Goal: Transaction & Acquisition: Purchase product/service

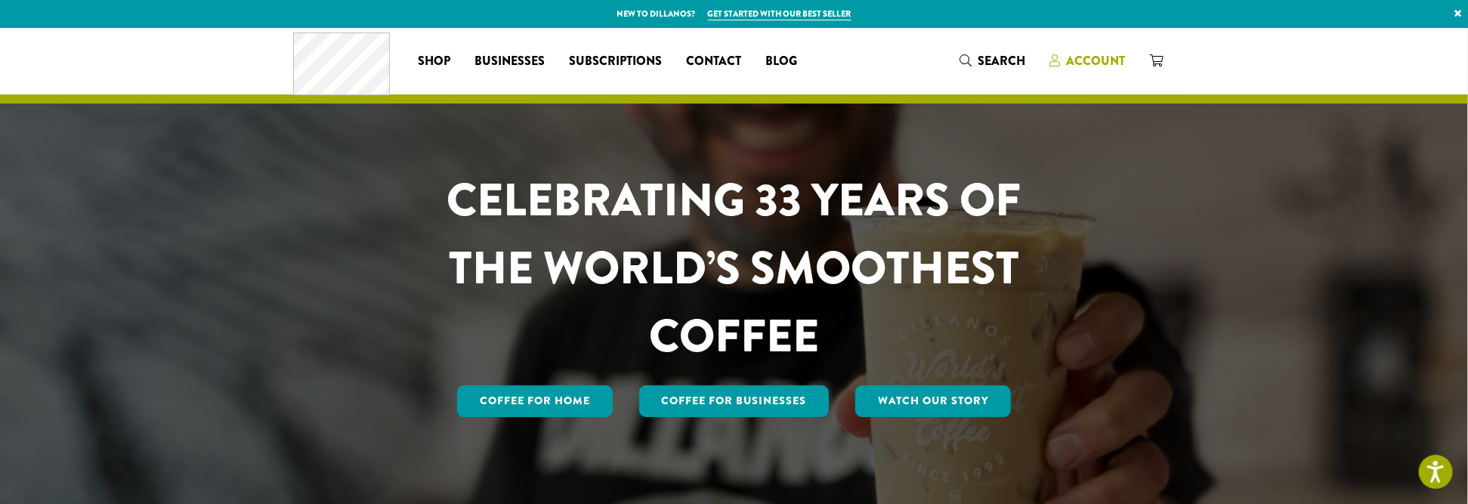
click at [1085, 59] on span "Account" at bounding box center [1095, 60] width 59 height 17
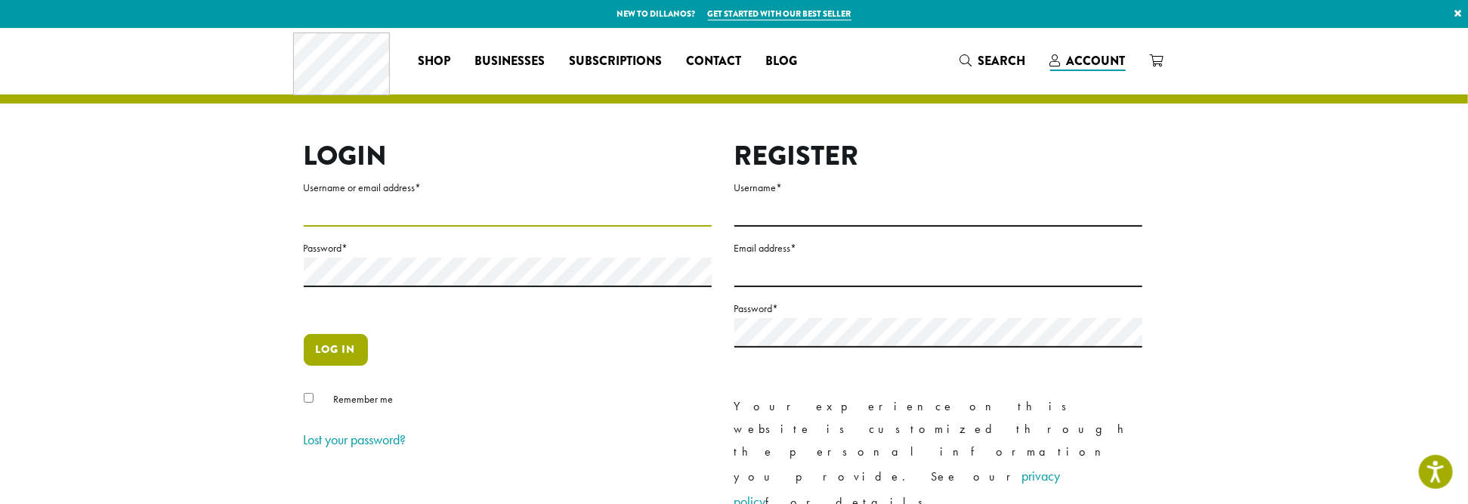
type input "**********"
click at [325, 350] on button "Log in" at bounding box center [336, 350] width 64 height 32
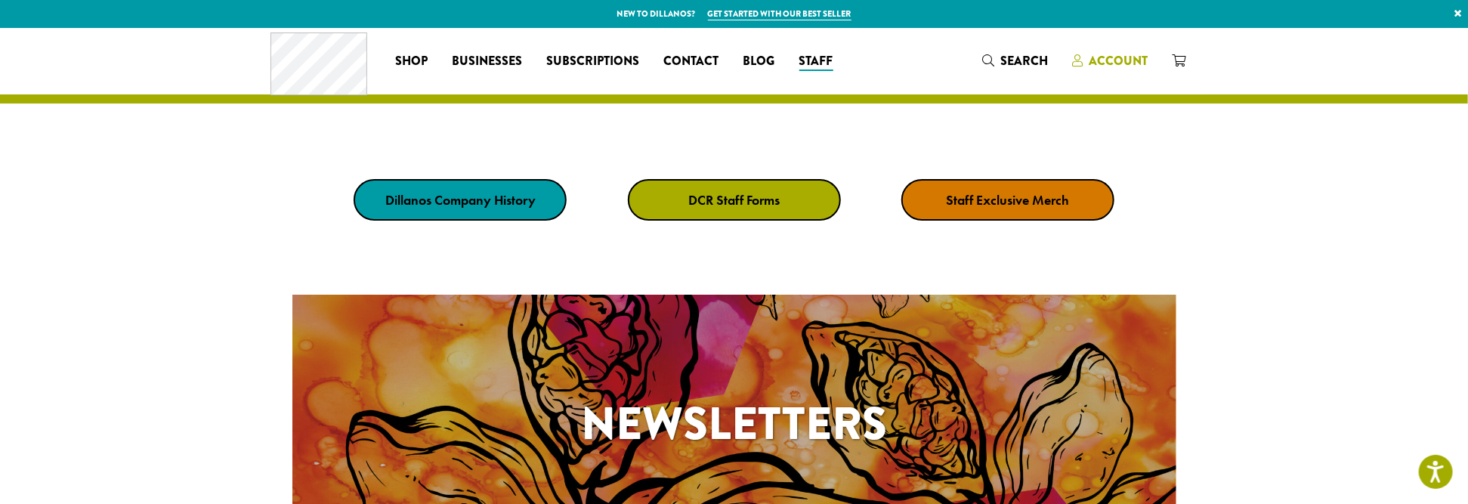
click at [1110, 58] on span "Account" at bounding box center [1117, 60] width 59 height 17
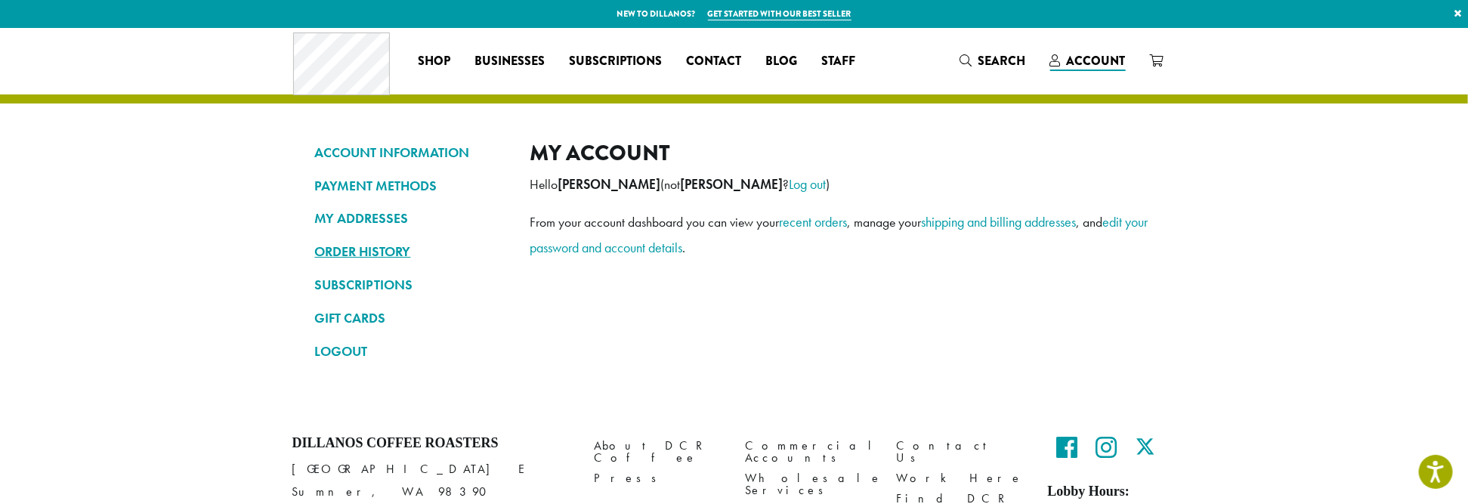
click at [342, 251] on link "ORDER HISTORY" at bounding box center [411, 252] width 193 height 26
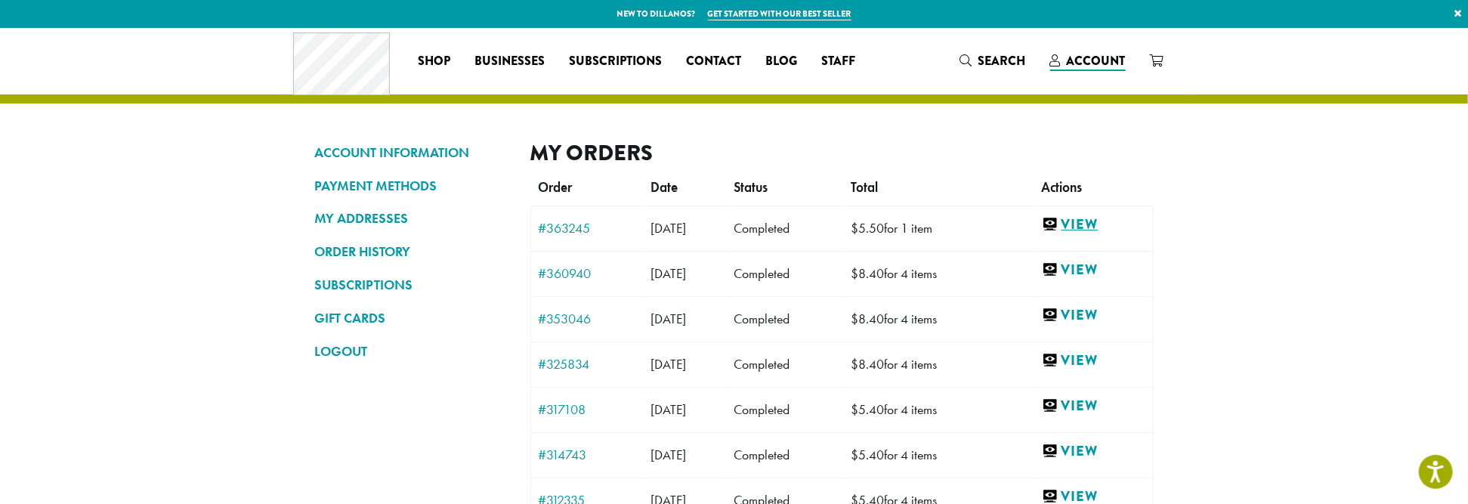
click at [1097, 223] on link "View" at bounding box center [1093, 224] width 103 height 19
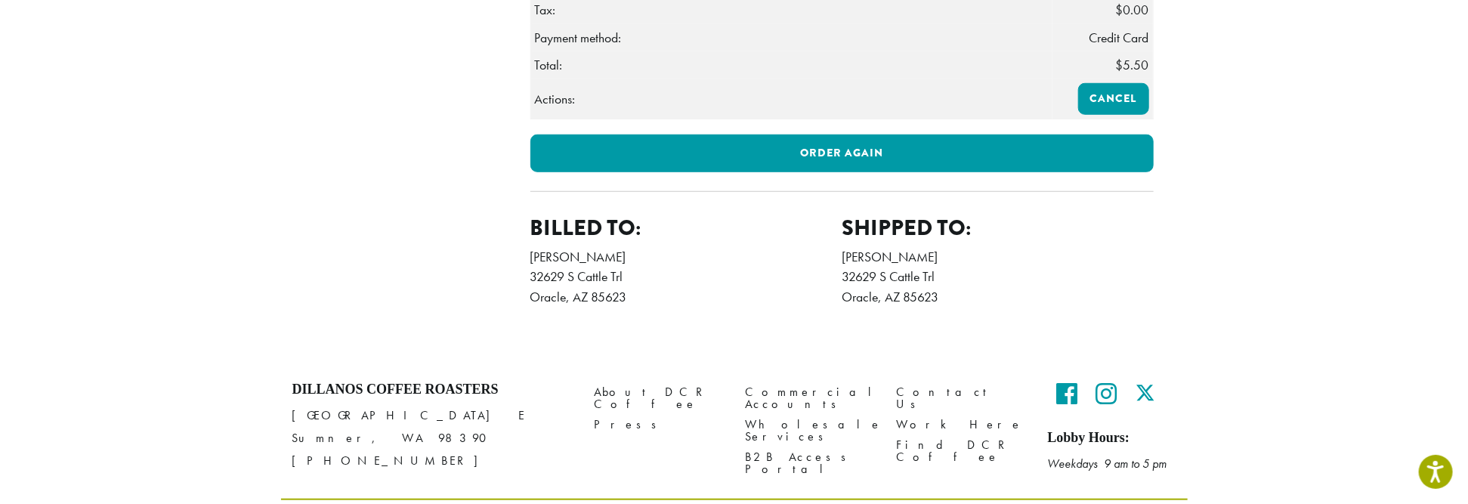
scroll to position [623, 0]
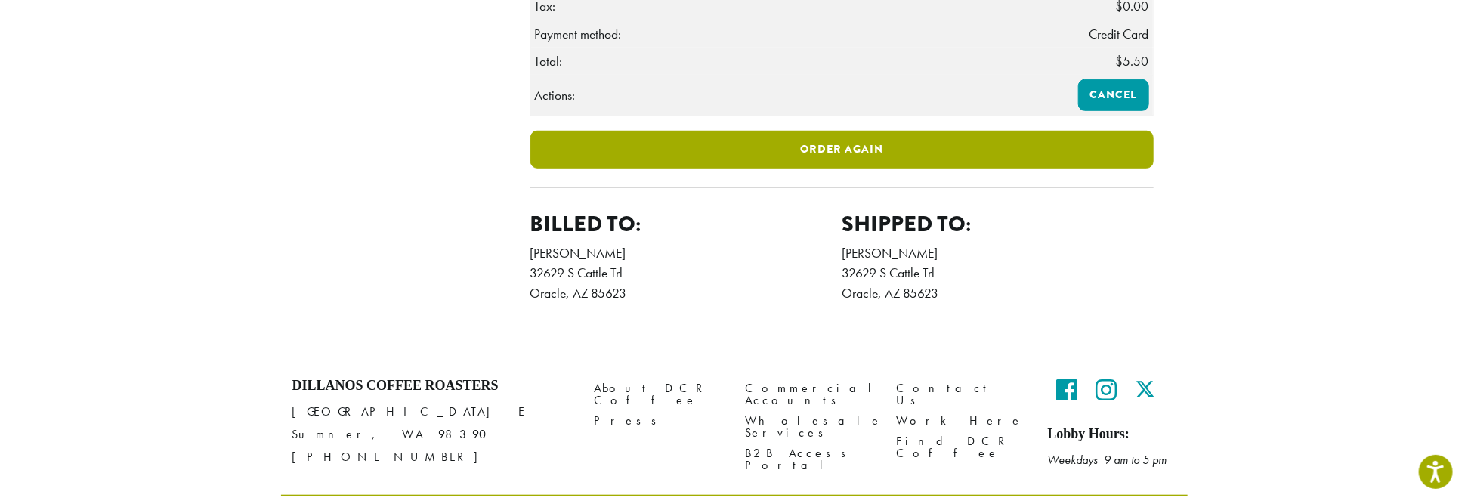
click at [823, 168] on link "Order again" at bounding box center [841, 150] width 623 height 38
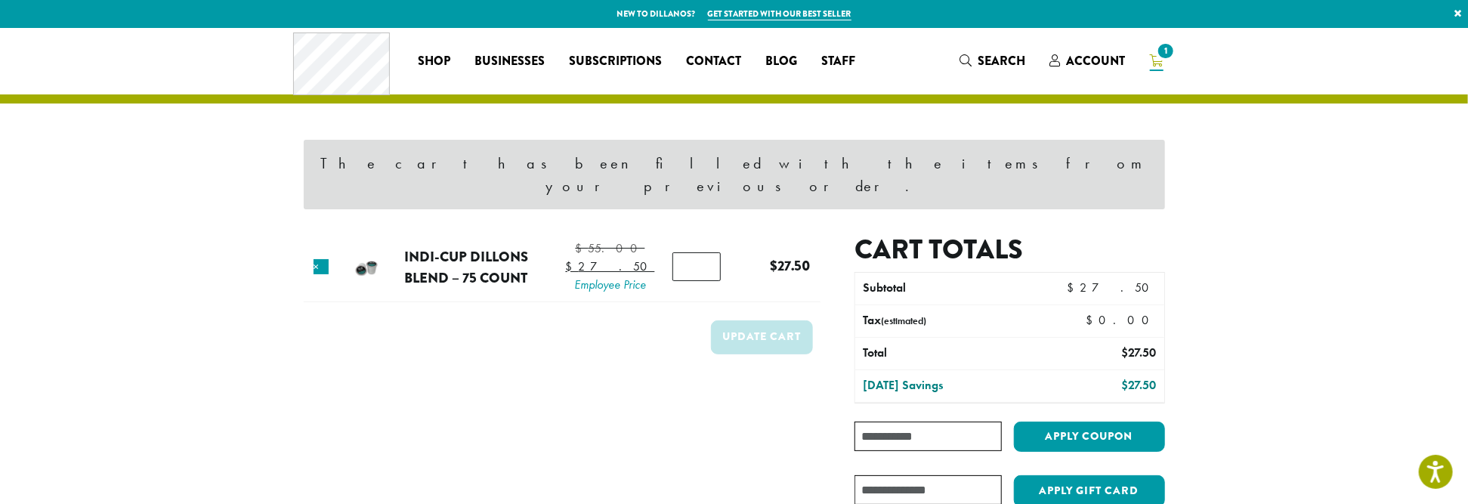
click at [900, 421] on input "Coupon:" at bounding box center [927, 435] width 147 height 29
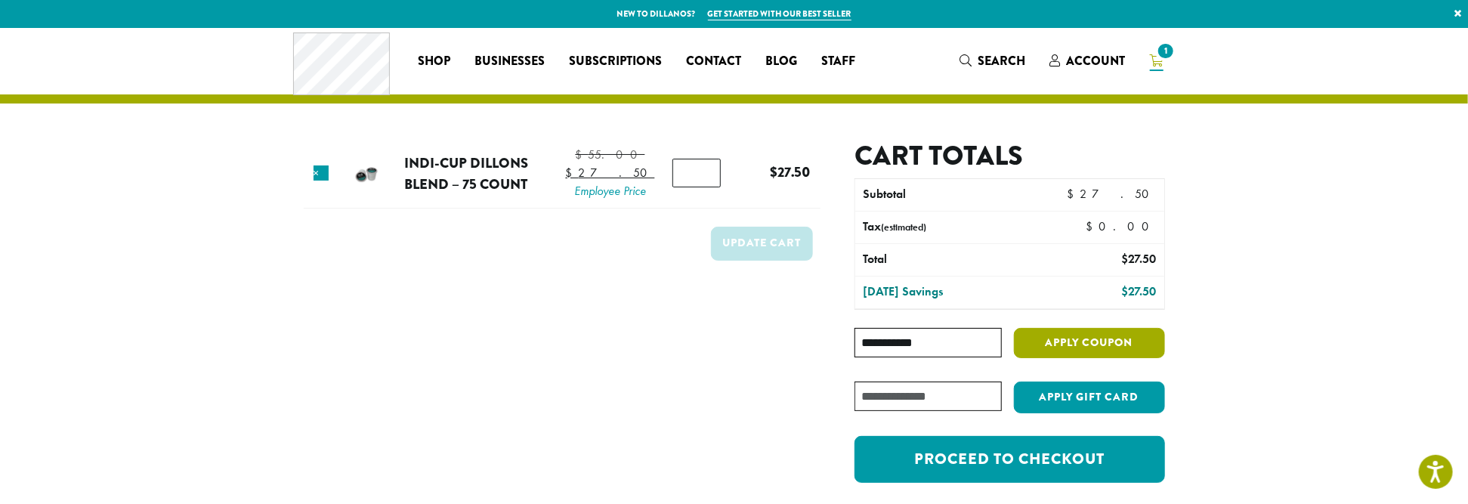
type input "**********"
click at [1082, 338] on button "Apply coupon" at bounding box center [1089, 343] width 151 height 31
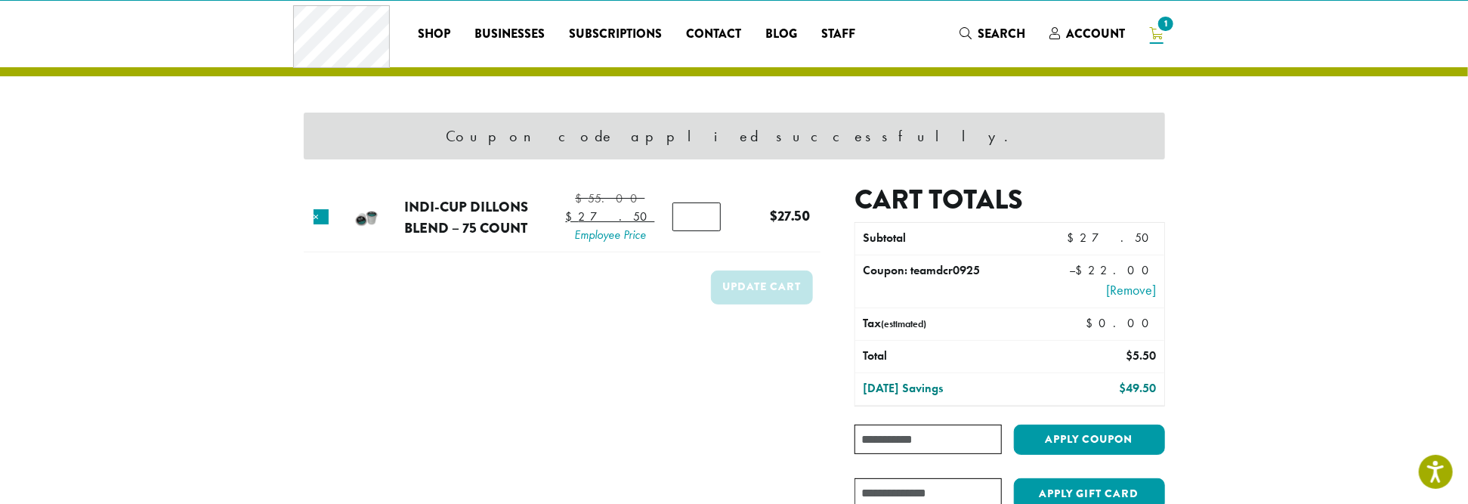
scroll to position [189, 0]
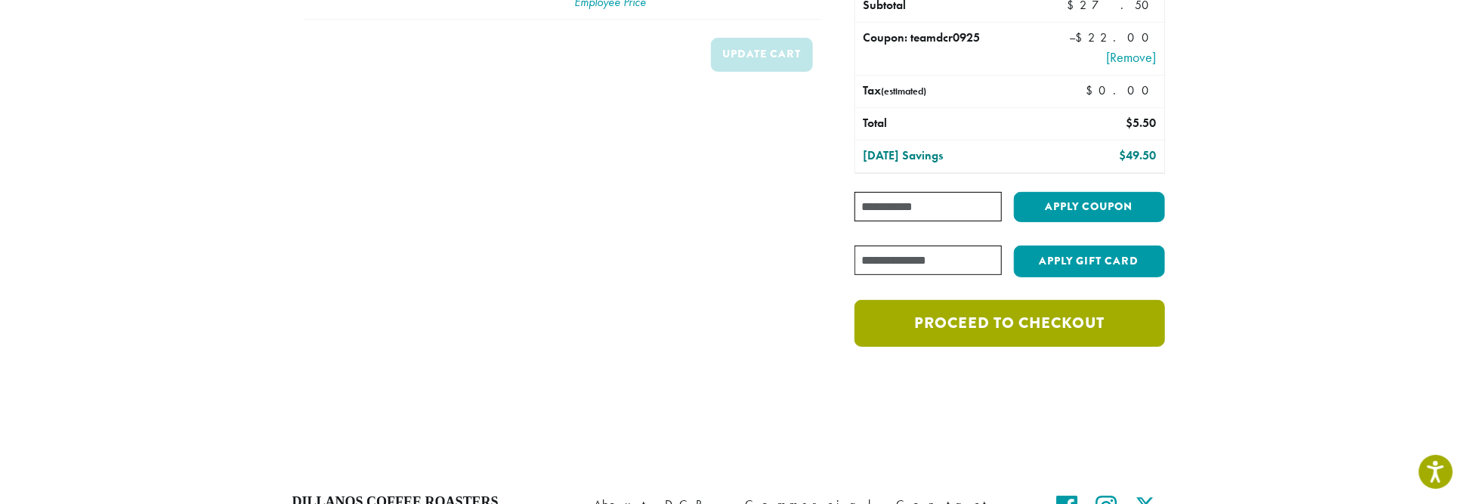
click at [1003, 319] on link "Proceed to checkout" at bounding box center [1009, 323] width 310 height 47
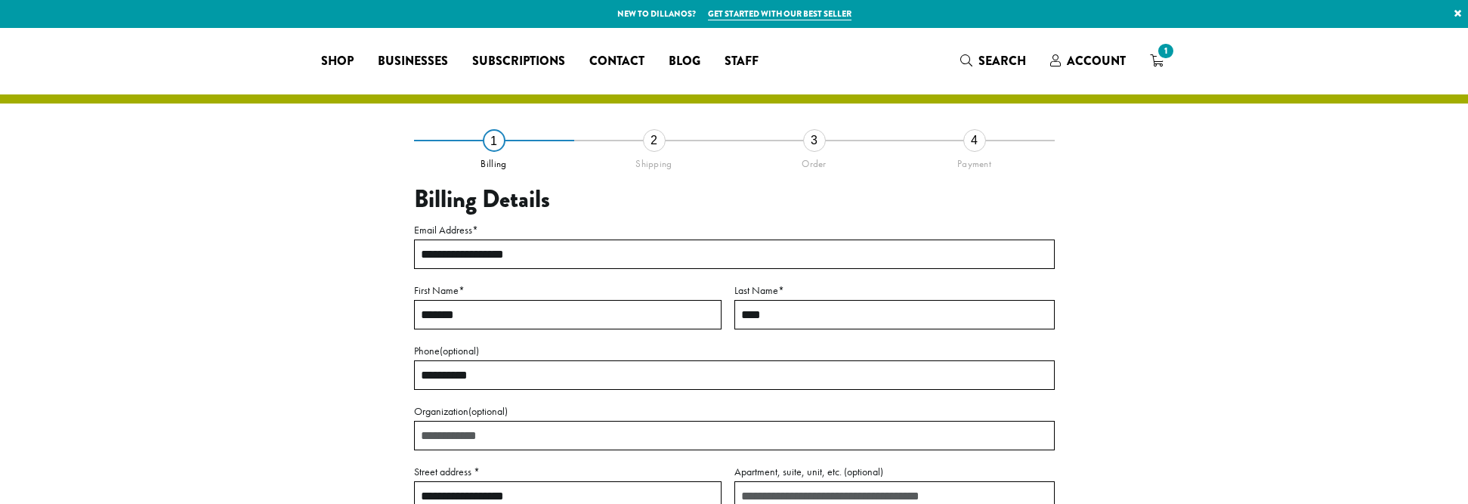
select select "**"
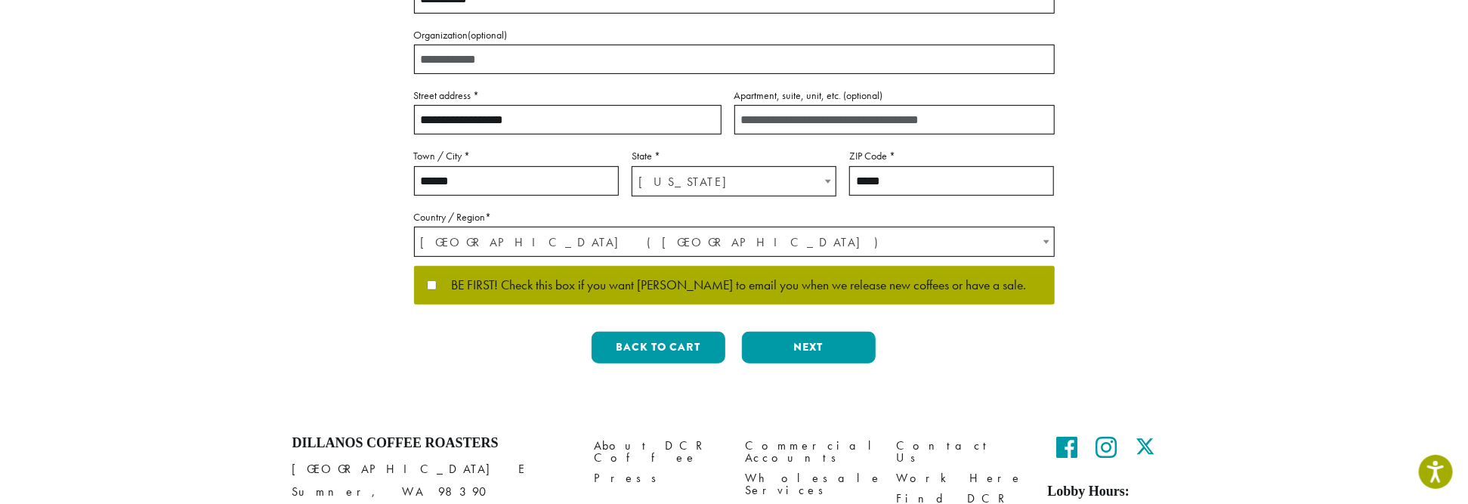
scroll to position [378, 0]
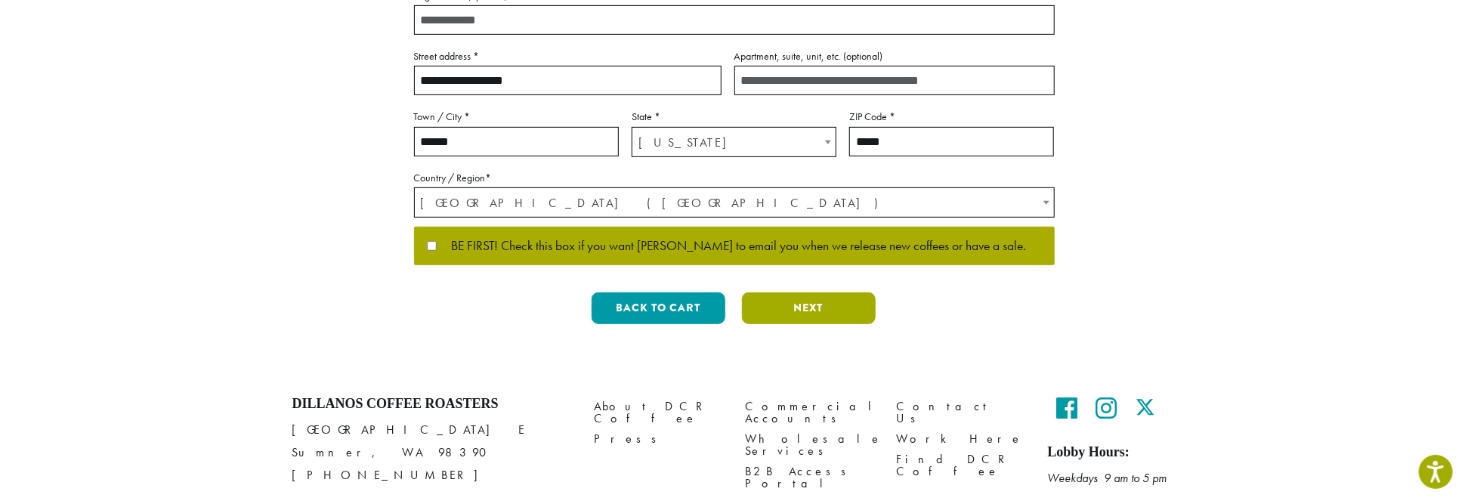
click at [810, 307] on button "Next" at bounding box center [809, 308] width 134 height 32
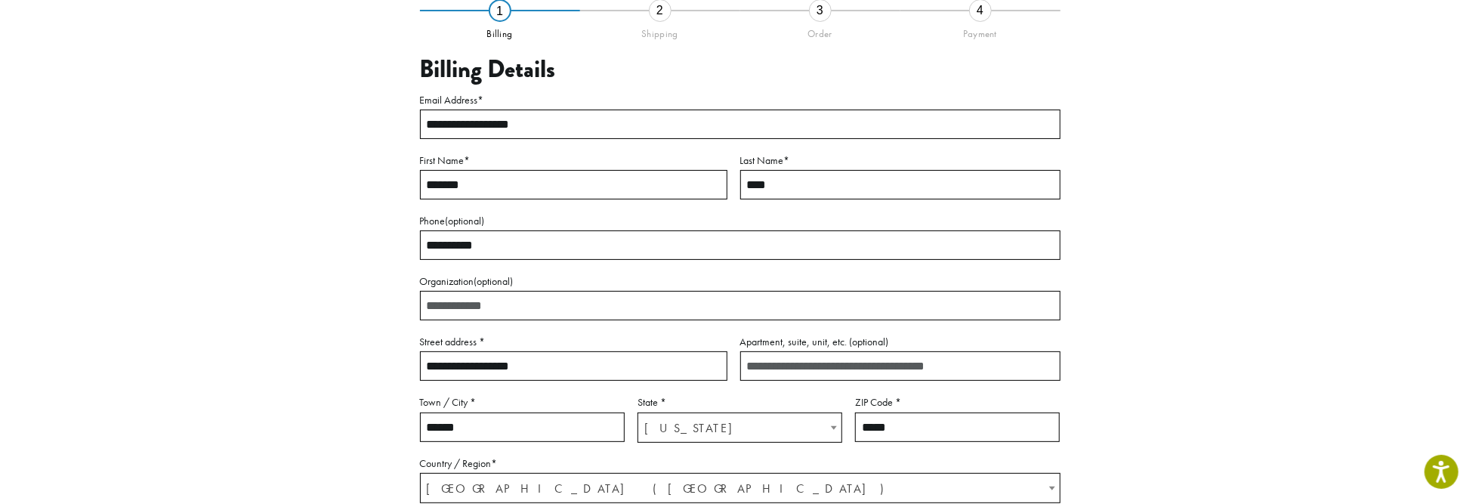
scroll to position [86, 0]
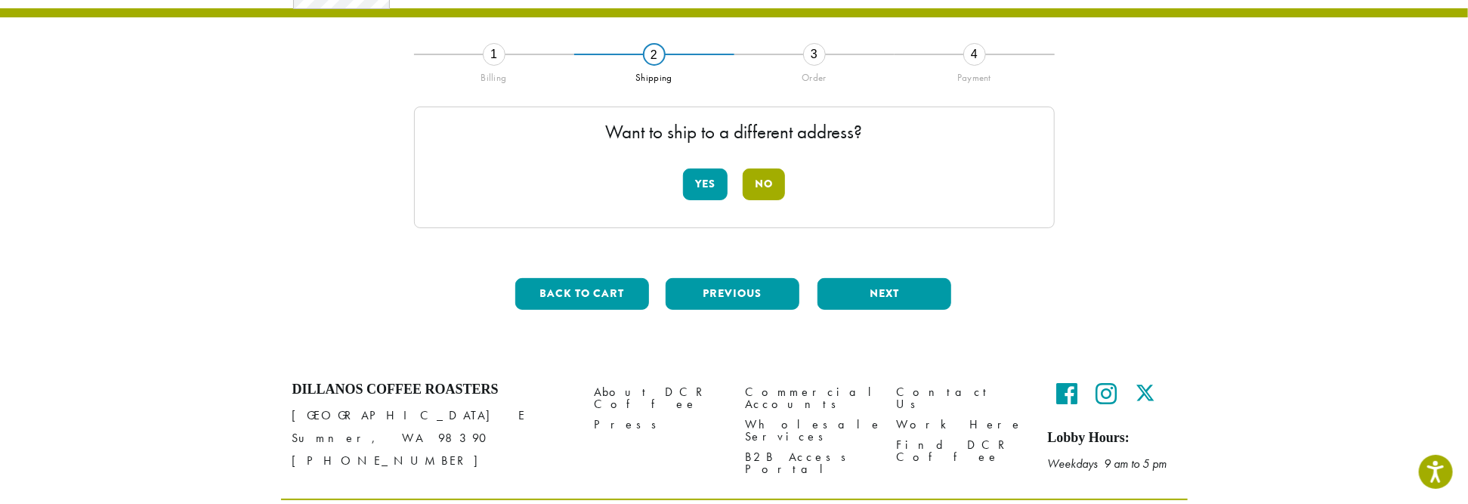
click at [766, 182] on button "No" at bounding box center [763, 184] width 42 height 32
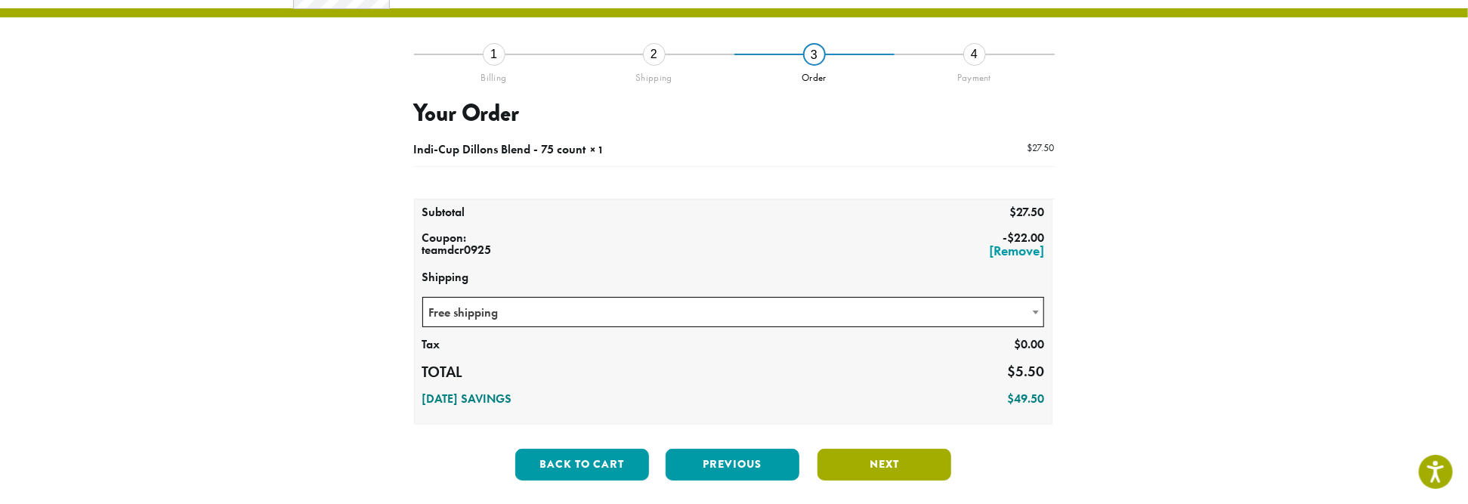
click at [877, 458] on button "Next" at bounding box center [884, 465] width 134 height 32
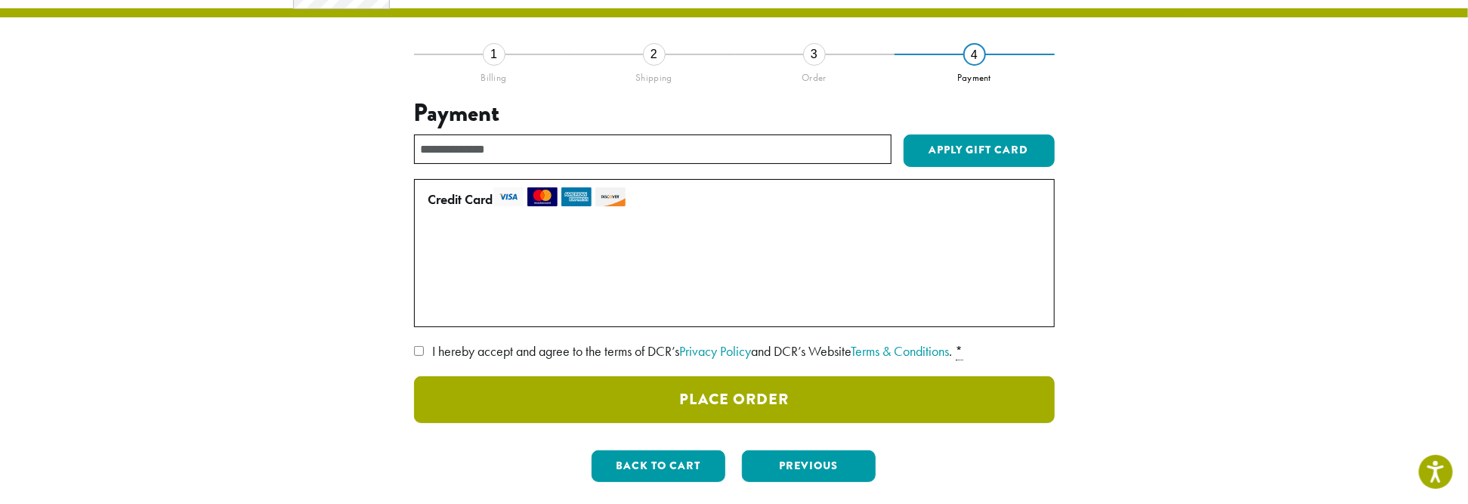
click at [746, 397] on button "Place Order" at bounding box center [734, 399] width 640 height 47
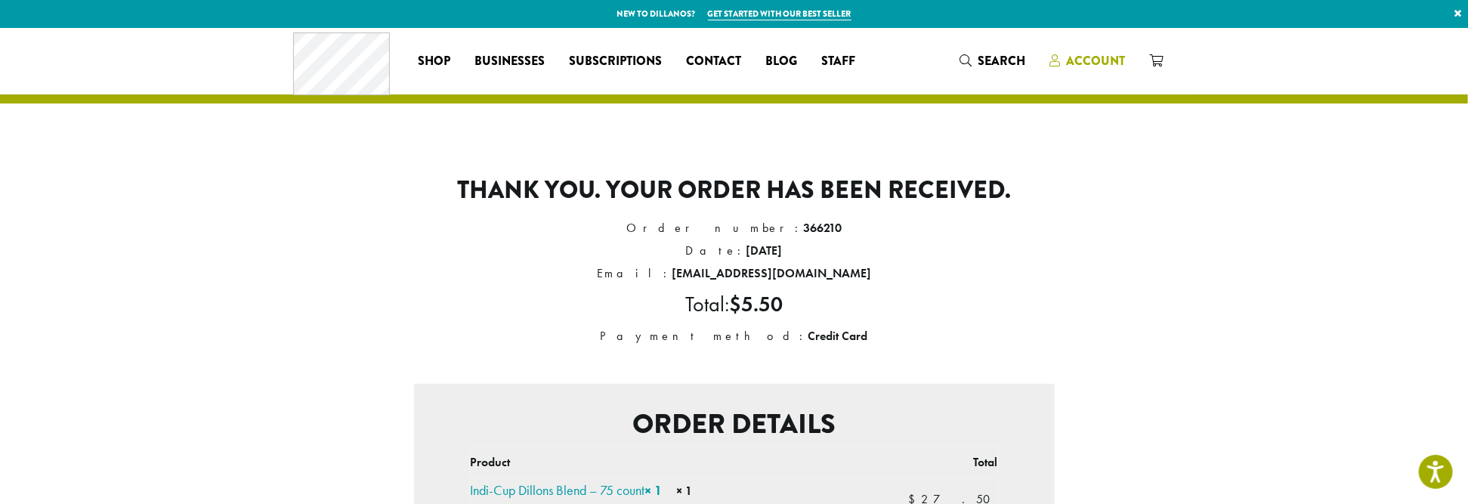
click at [1097, 57] on span "Account" at bounding box center [1095, 60] width 59 height 17
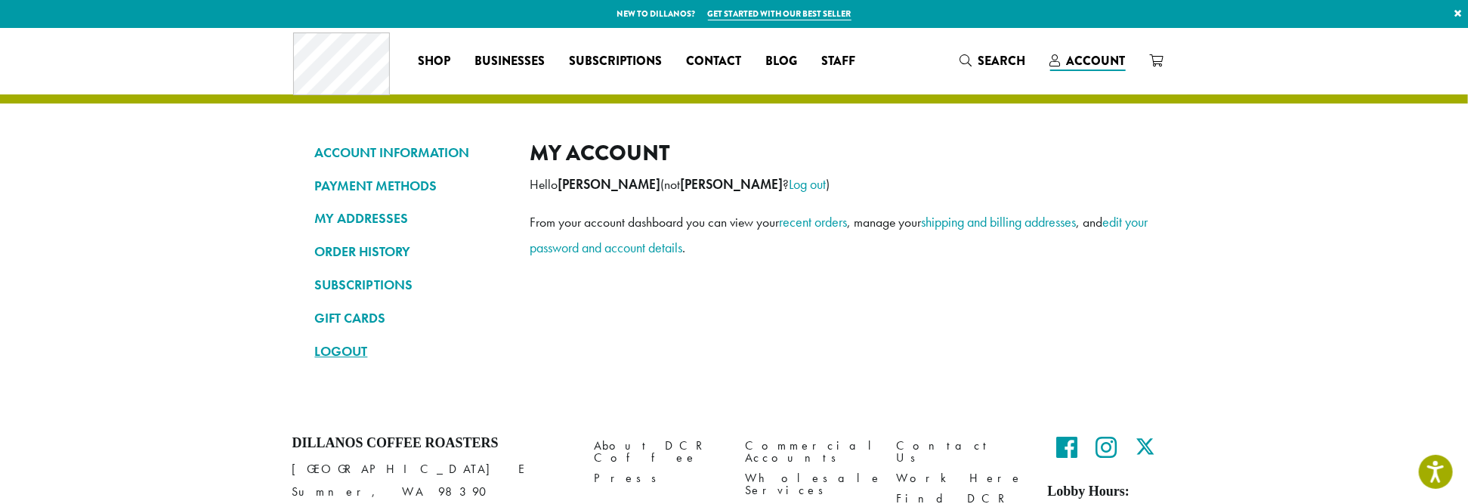
click at [332, 350] on link "LOGOUT" at bounding box center [411, 351] width 193 height 26
